Goal: Transaction & Acquisition: Purchase product/service

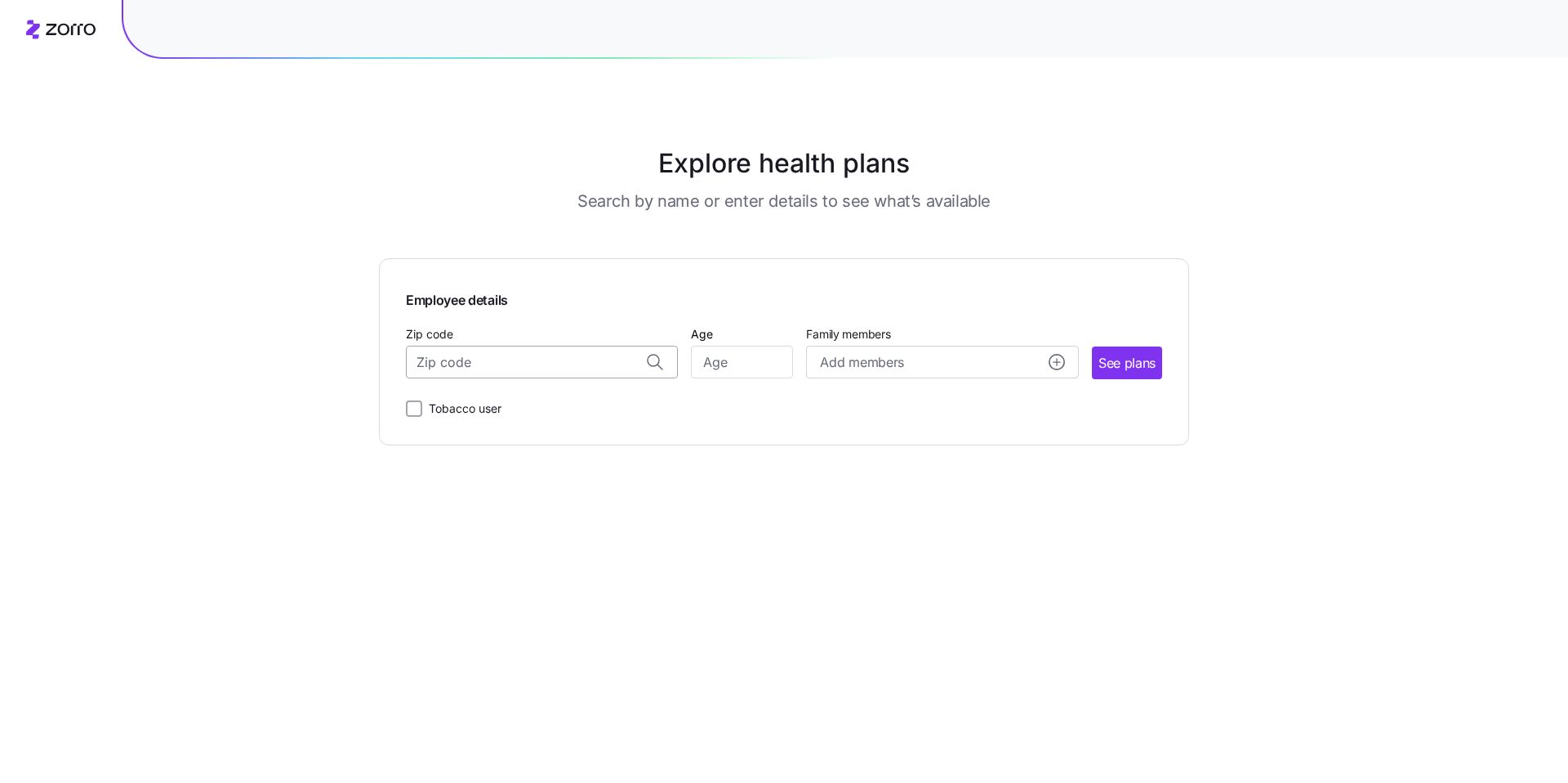
click at [515, 369] on input "Zip code" at bounding box center [542, 361] width 272 height 32
click at [558, 417] on div "30115, [GEOGRAPHIC_DATA], [GEOGRAPHIC_DATA]" at bounding box center [542, 404] width 255 height 33
type input "30115, [GEOGRAPHIC_DATA], [GEOGRAPHIC_DATA]"
click at [737, 376] on input "Age" at bounding box center [742, 361] width 102 height 32
type input "30"
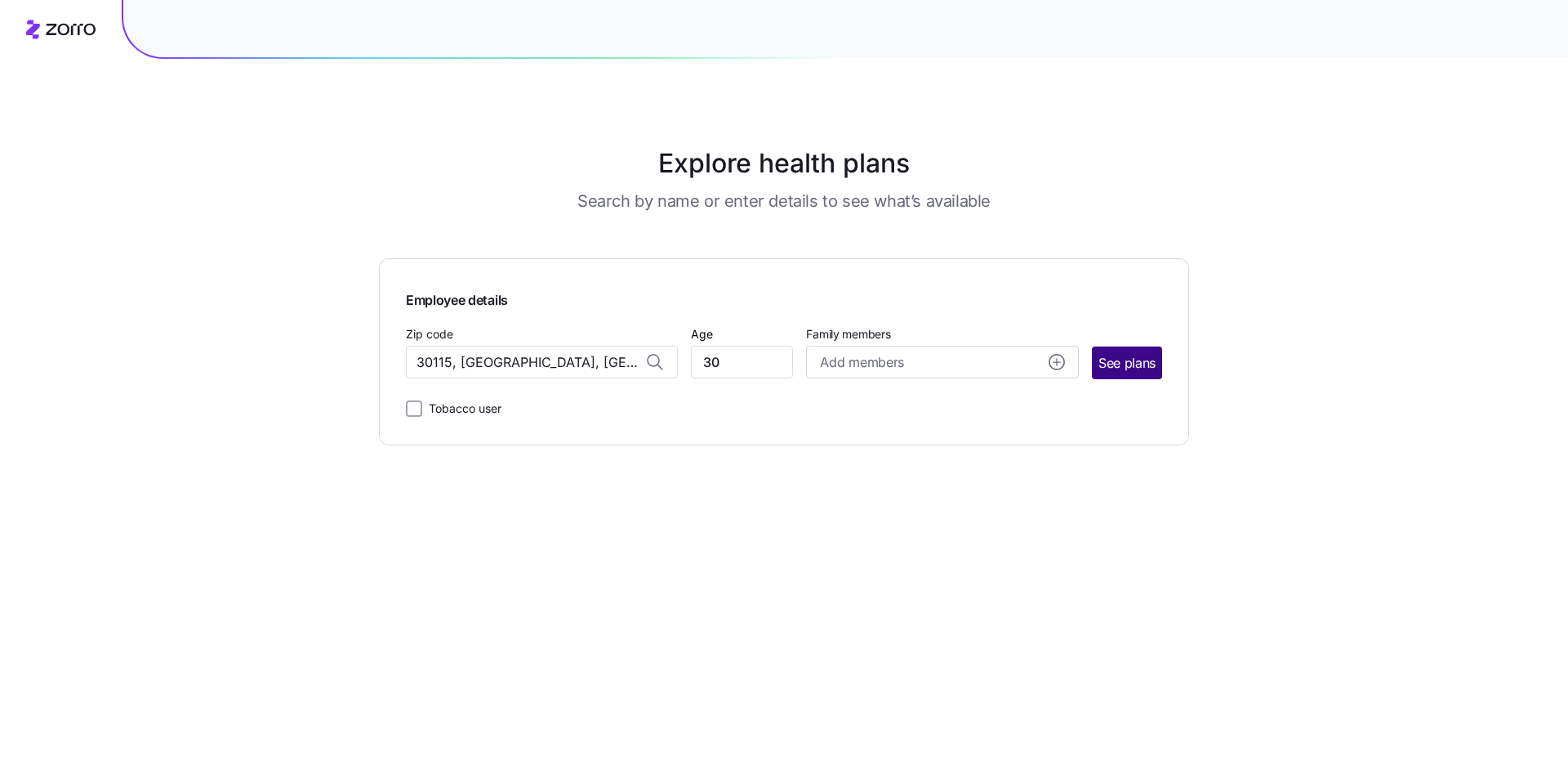
click at [1139, 357] on span "See plans" at bounding box center [1126, 363] width 57 height 20
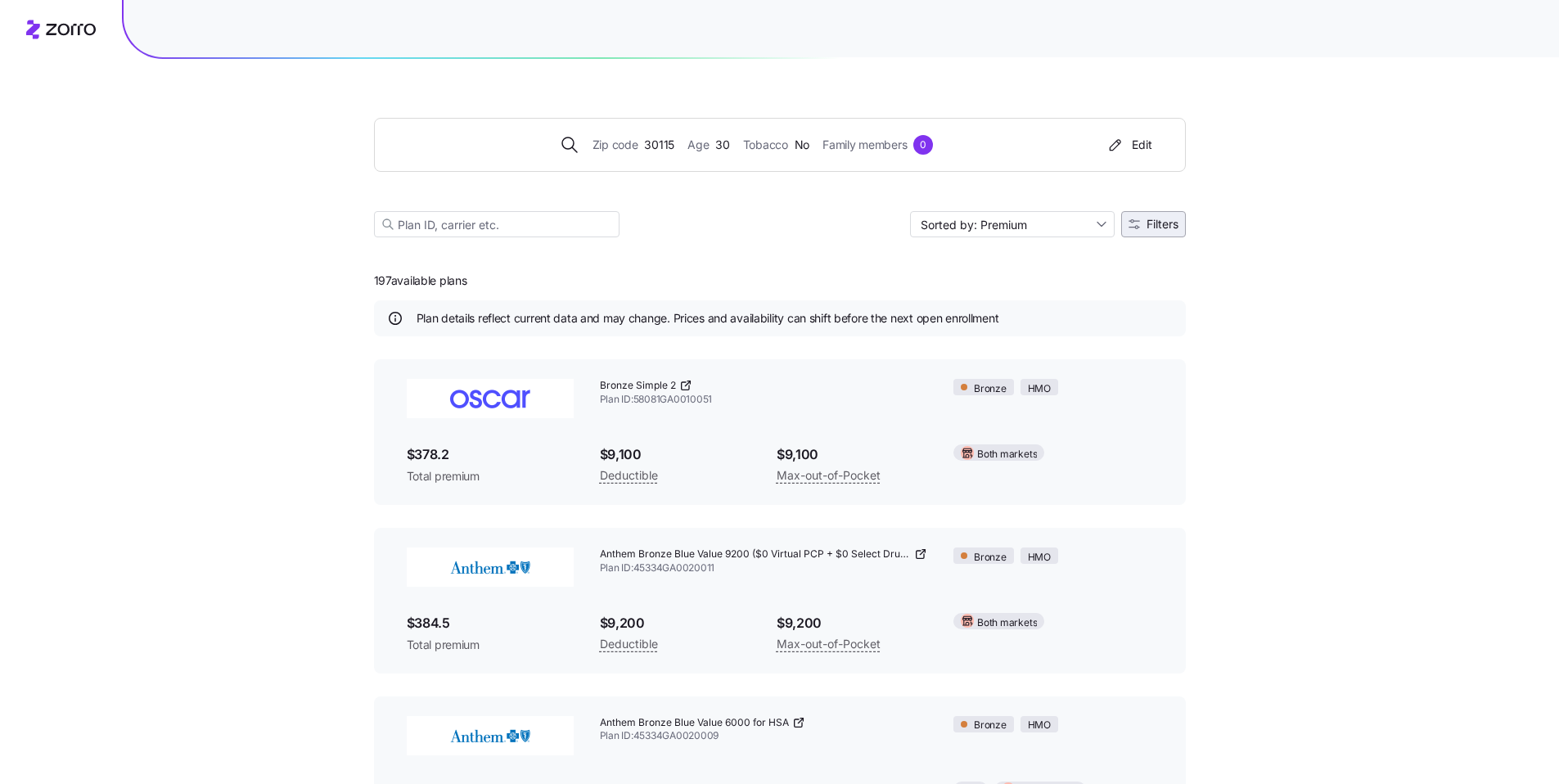
click at [1166, 224] on span "Filters" at bounding box center [1161, 224] width 32 height 11
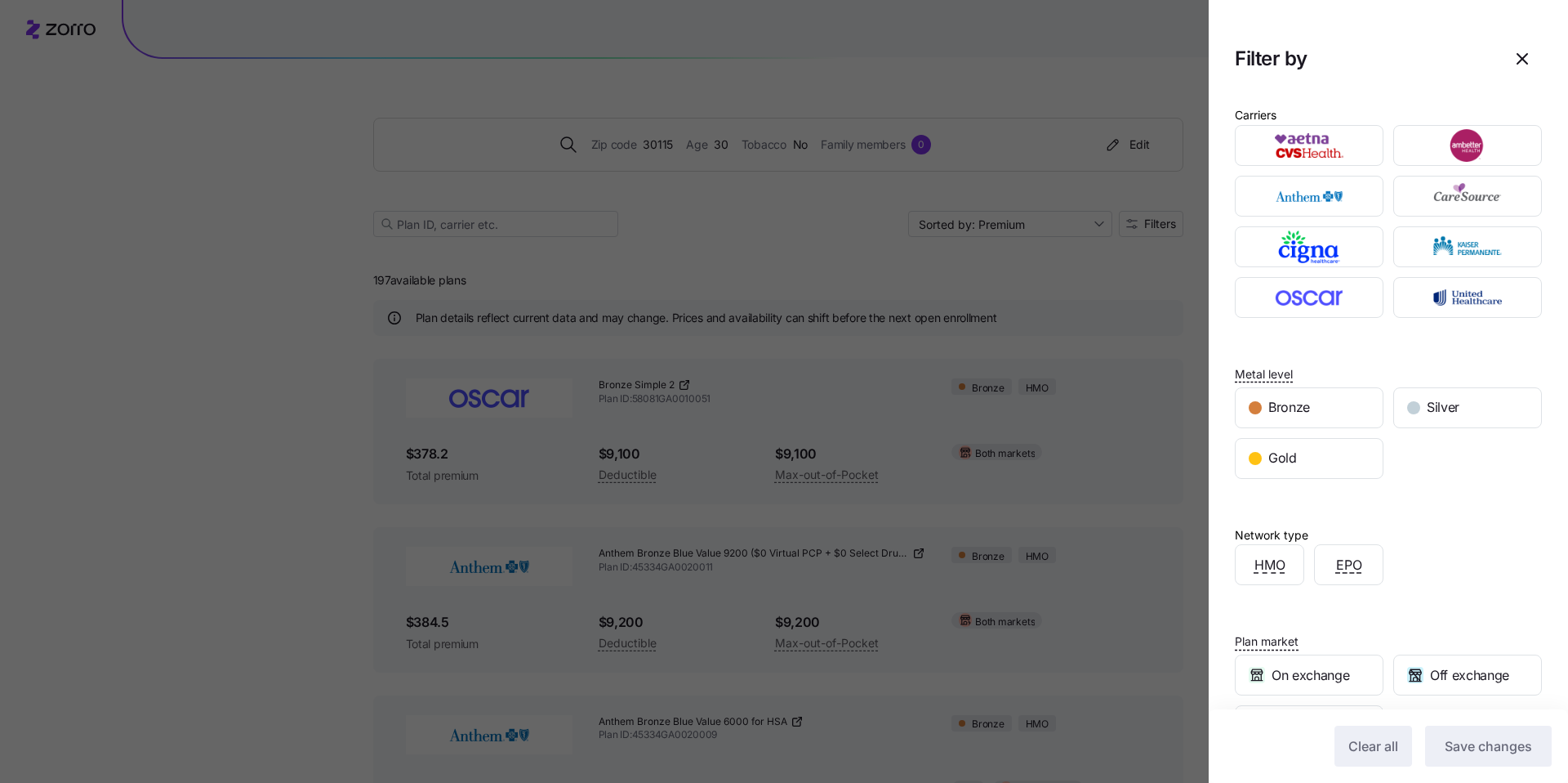
click at [1036, 278] on div at bounding box center [784, 391] width 1568 height 783
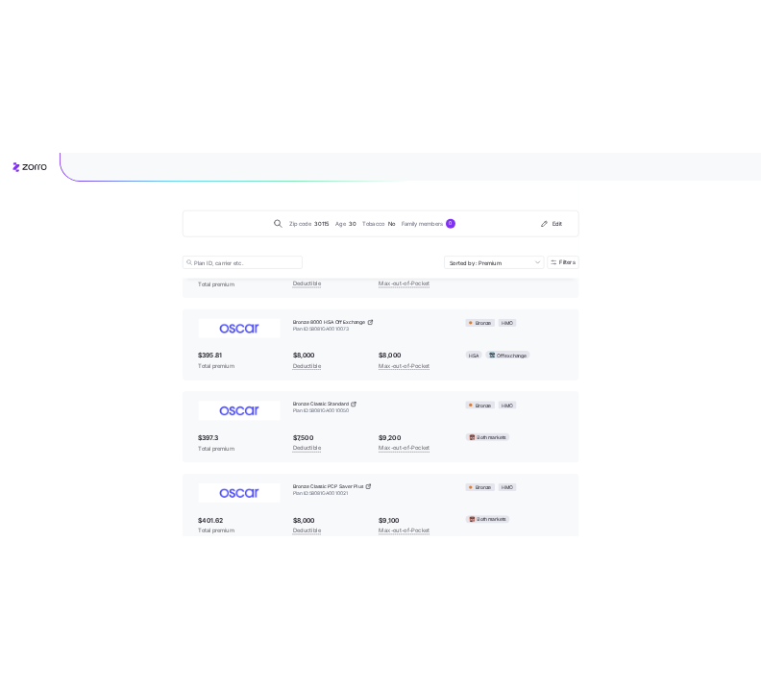
scroll to position [857, 0]
